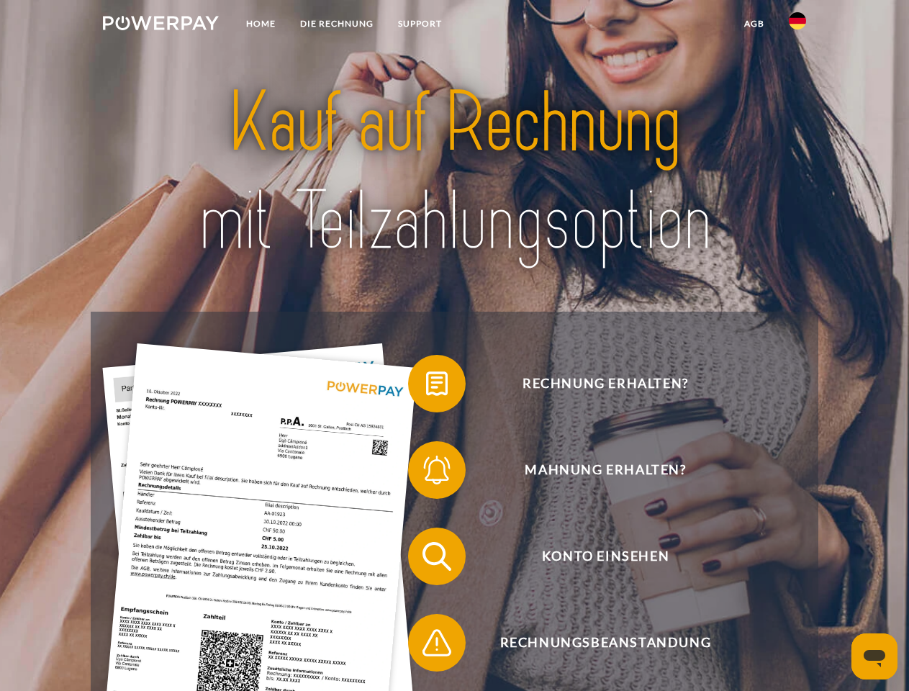
click at [160, 25] on img at bounding box center [161, 23] width 116 height 14
click at [797, 25] on img at bounding box center [797, 20] width 17 height 17
click at [753, 24] on link "agb" at bounding box center [754, 24] width 45 height 26
click at [426, 386] on span at bounding box center [415, 384] width 72 height 72
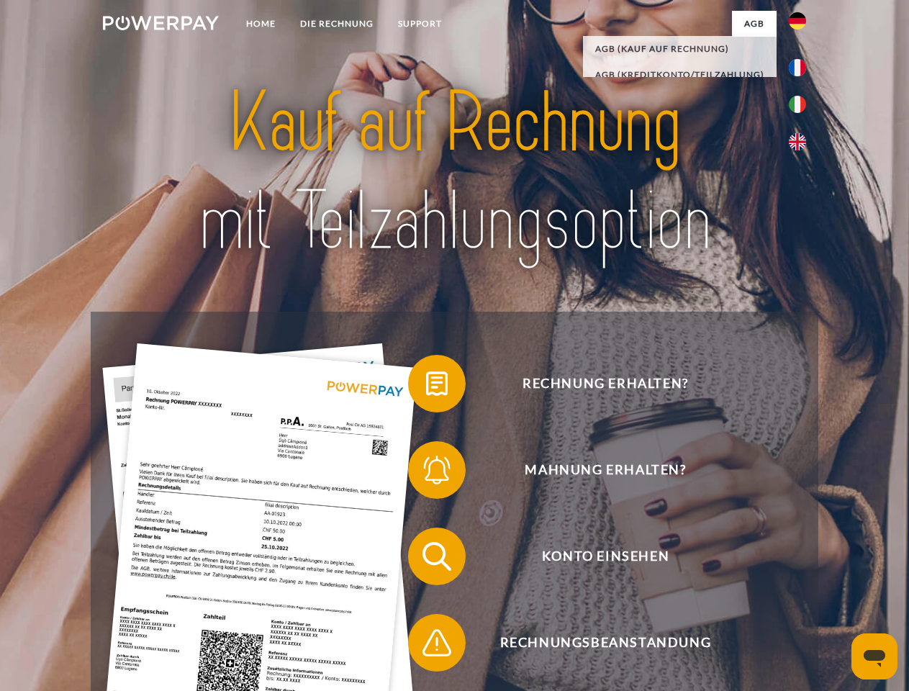
click at [426, 473] on span at bounding box center [415, 470] width 72 height 72
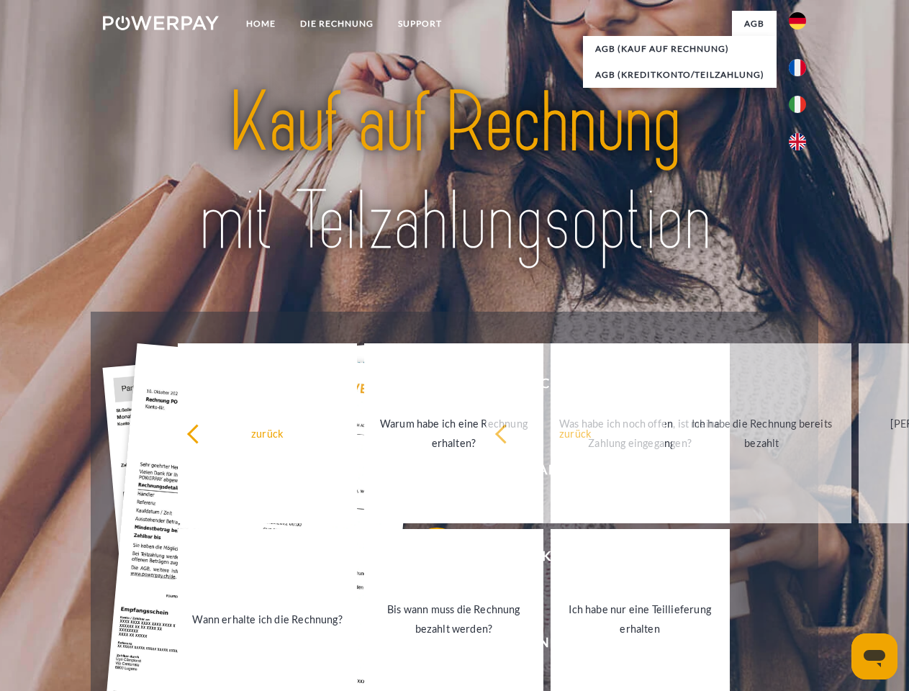
click at [426, 559] on link "Bis wann muss die Rechnung bezahlt werden?" at bounding box center [453, 619] width 179 height 180
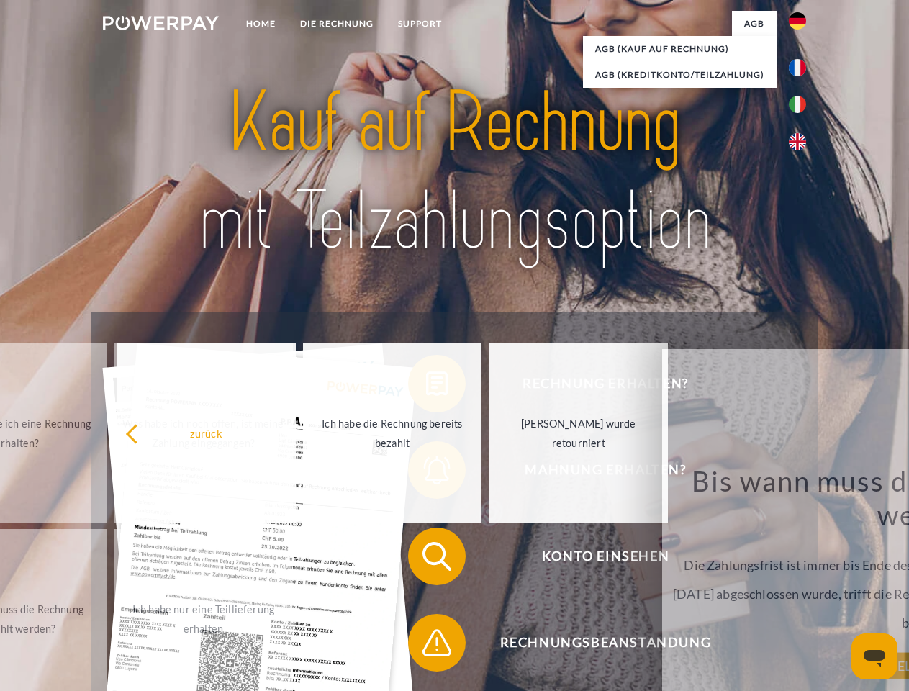
click at [426, 646] on span at bounding box center [415, 643] width 72 height 72
click at [874, 656] on icon "Messaging-Fenster öffnen" at bounding box center [875, 658] width 22 height 17
